Goal: Task Accomplishment & Management: Manage account settings

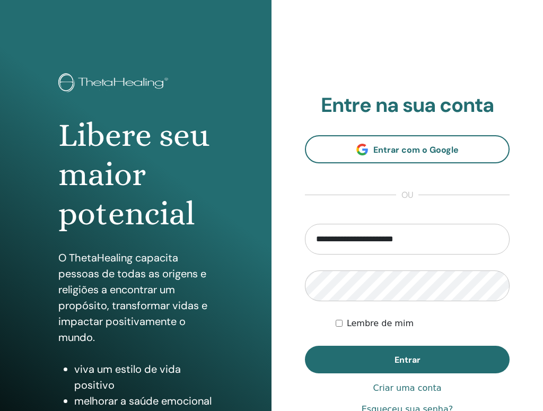
type input "**********"
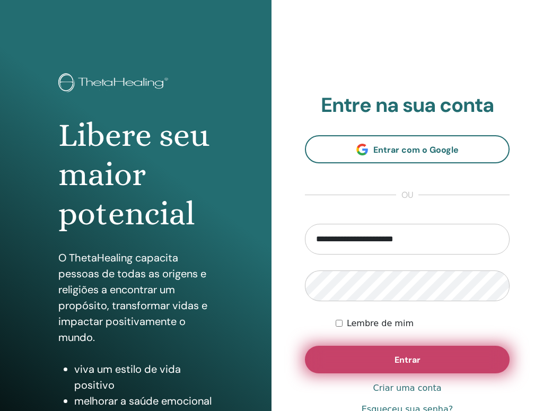
click at [383, 355] on button "Entrar" at bounding box center [407, 360] width 205 height 28
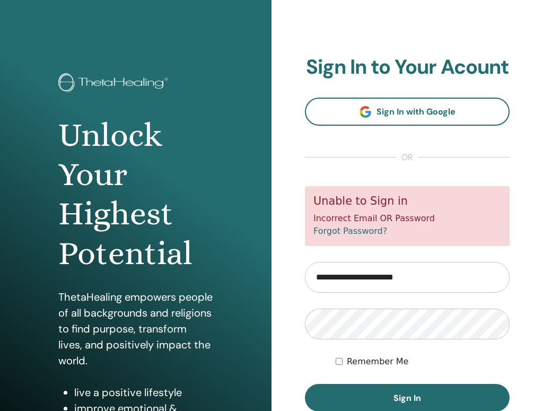
click at [367, 360] on label "Remember Me" at bounding box center [378, 361] width 62 height 13
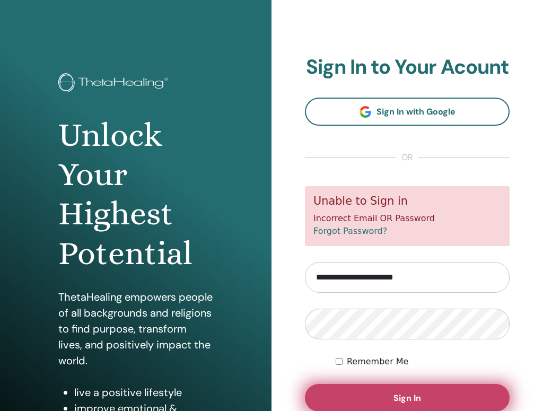
click at [400, 401] on span "Sign In" at bounding box center [407, 397] width 28 height 11
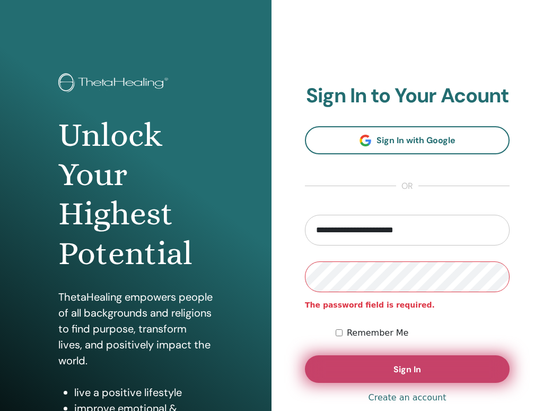
click at [440, 371] on button "Sign In" at bounding box center [407, 369] width 205 height 28
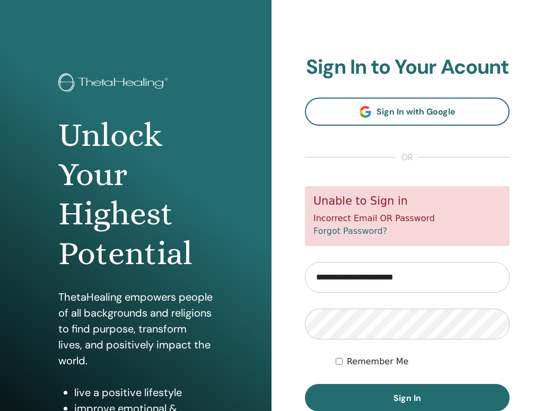
scroll to position [101, 0]
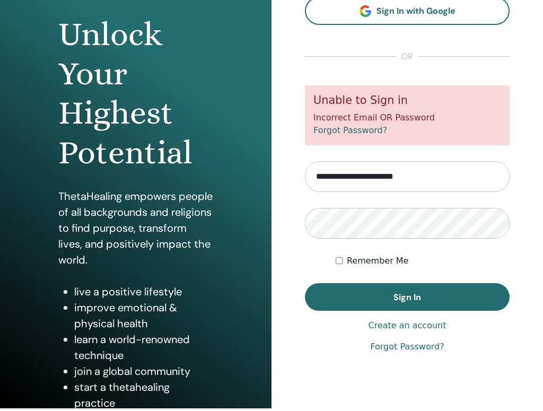
click at [410, 345] on link "Forgot Password?" at bounding box center [407, 346] width 74 height 13
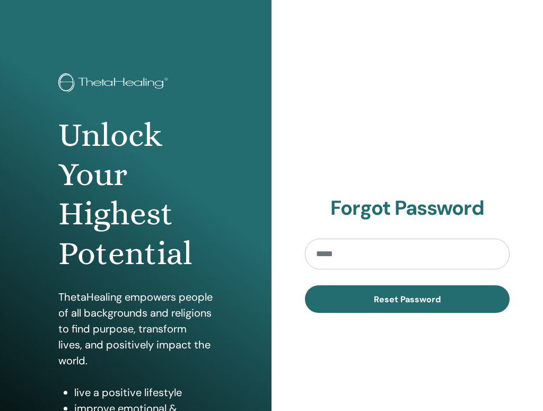
click at [411, 345] on div "Forgot Password Reset Password" at bounding box center [406, 254] width 271 height 509
click at [426, 346] on div "Forgot Password Reset Password" at bounding box center [406, 254] width 271 height 509
